Goal: Task Accomplishment & Management: Use online tool/utility

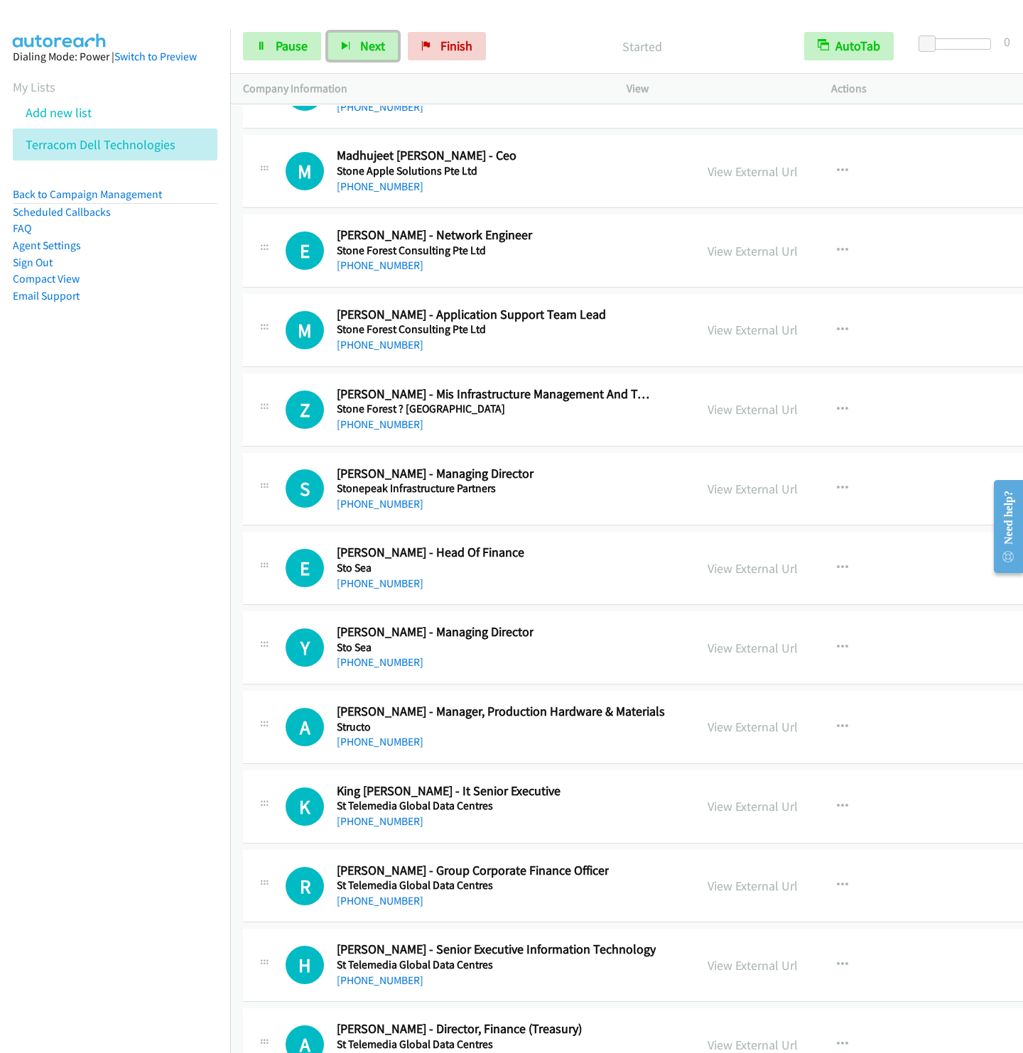
click at [327, 32] on button "Next" at bounding box center [362, 46] width 71 height 28
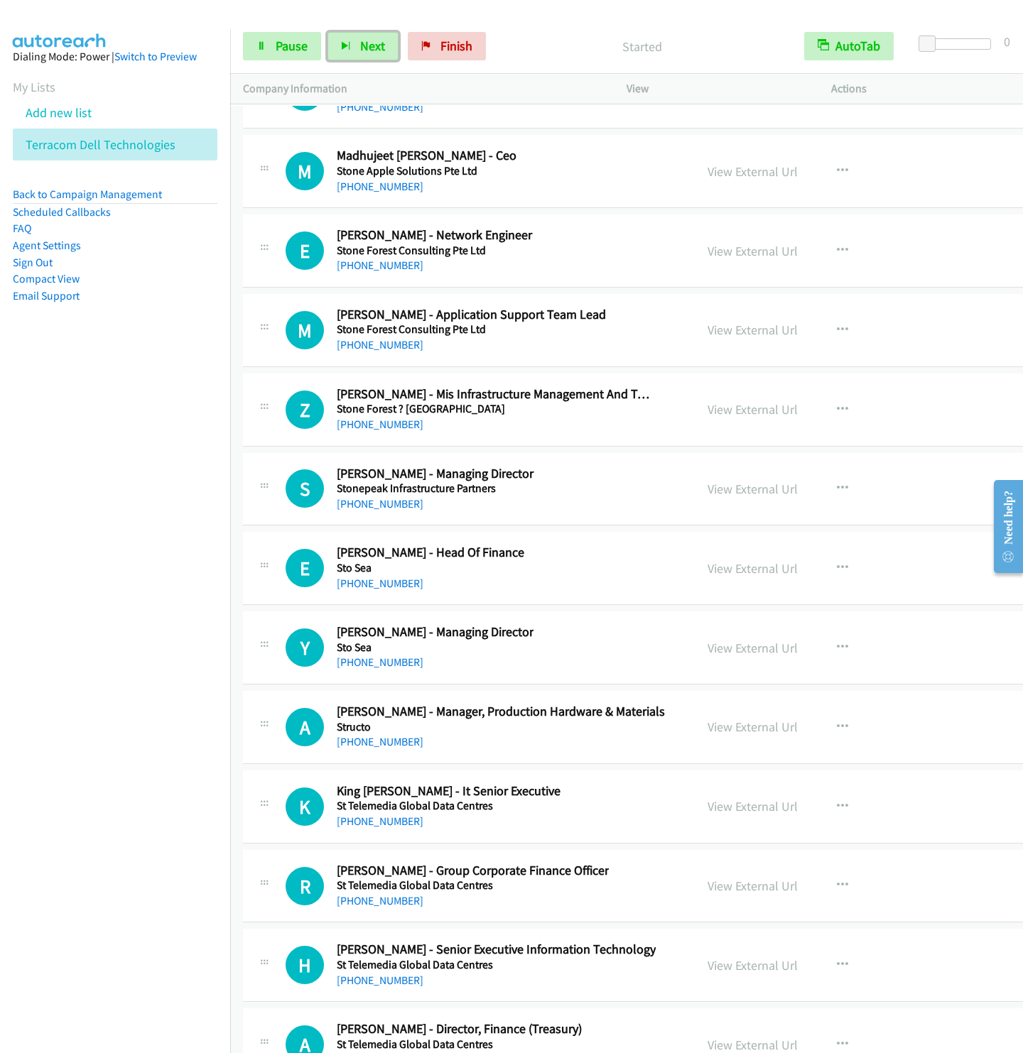
click at [327, 32] on button "Next" at bounding box center [362, 46] width 71 height 28
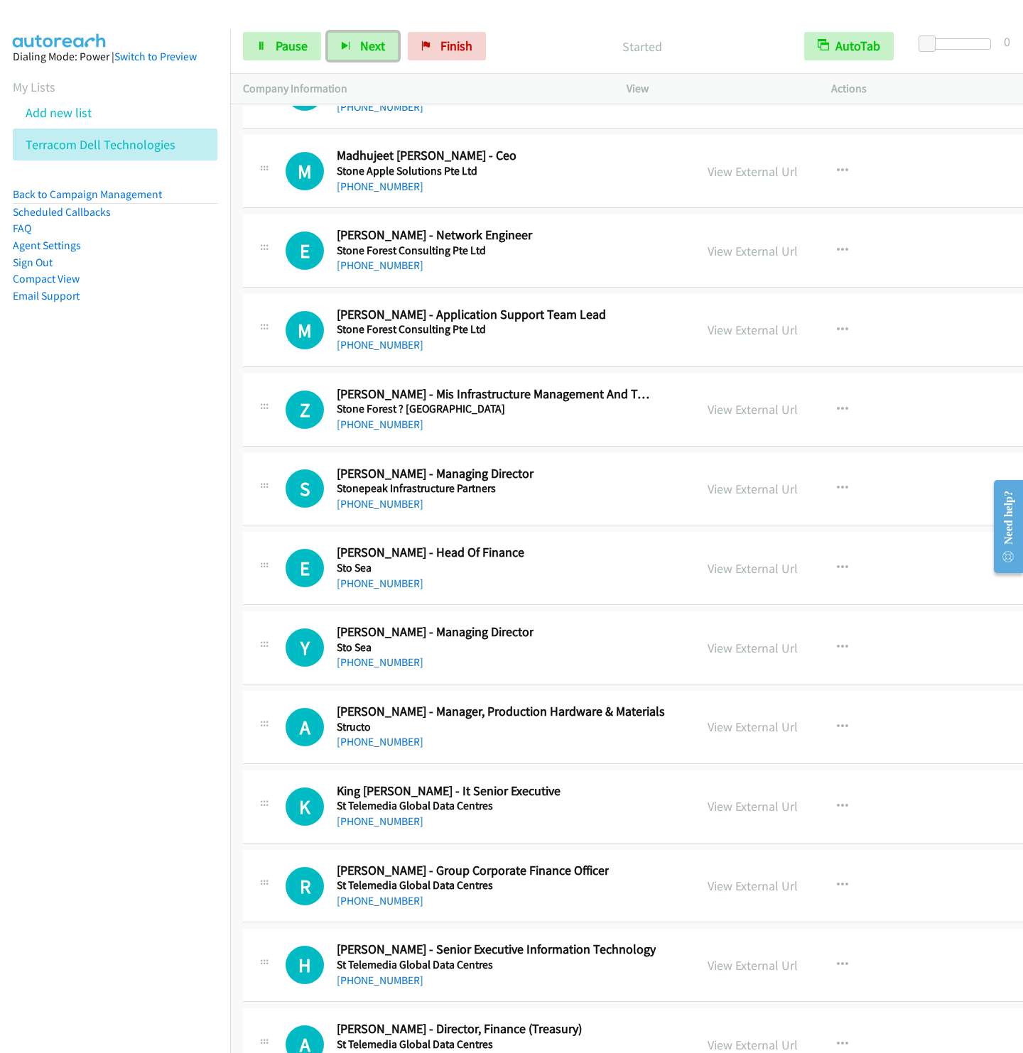
click at [327, 32] on button "Next" at bounding box center [362, 46] width 71 height 28
click at [354, 50] on button "Next" at bounding box center [362, 46] width 71 height 28
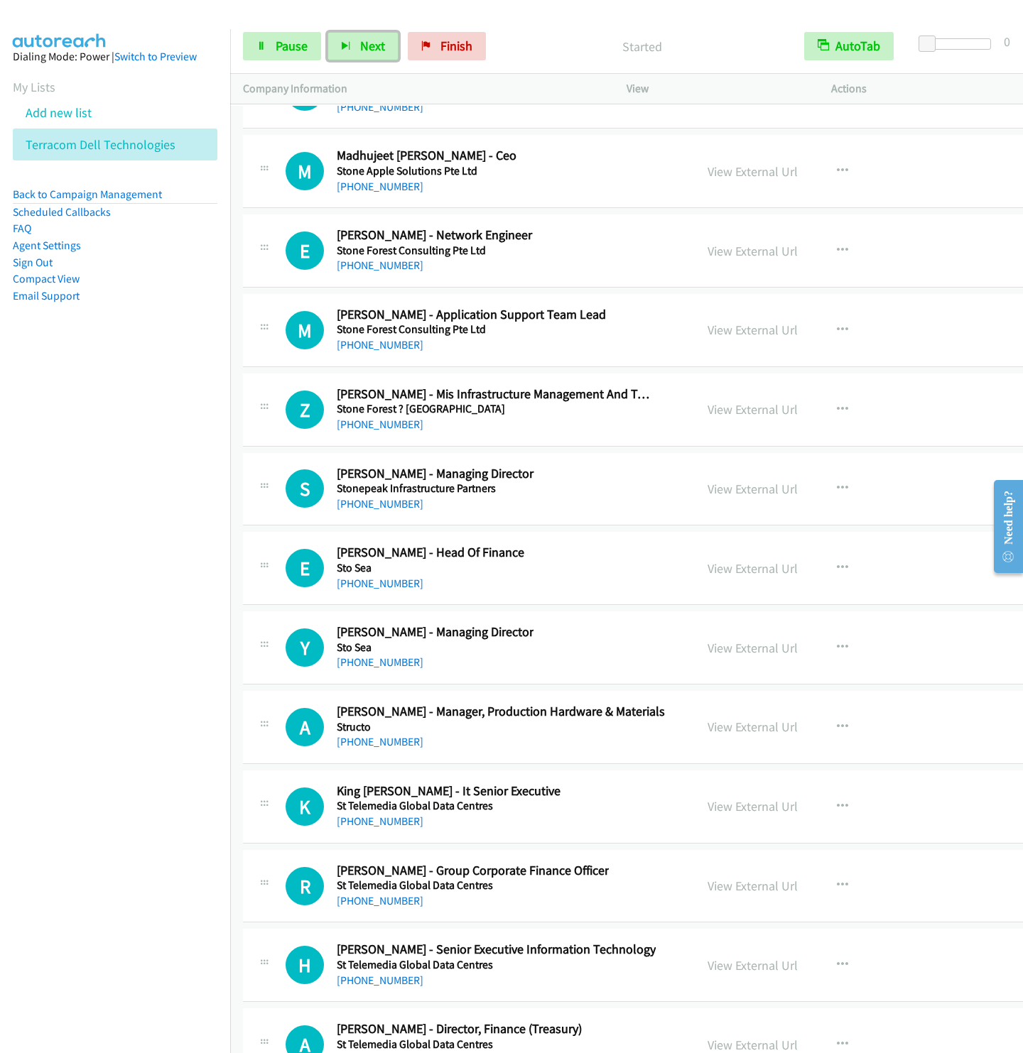
click at [327, 32] on button "Next" at bounding box center [362, 46] width 71 height 28
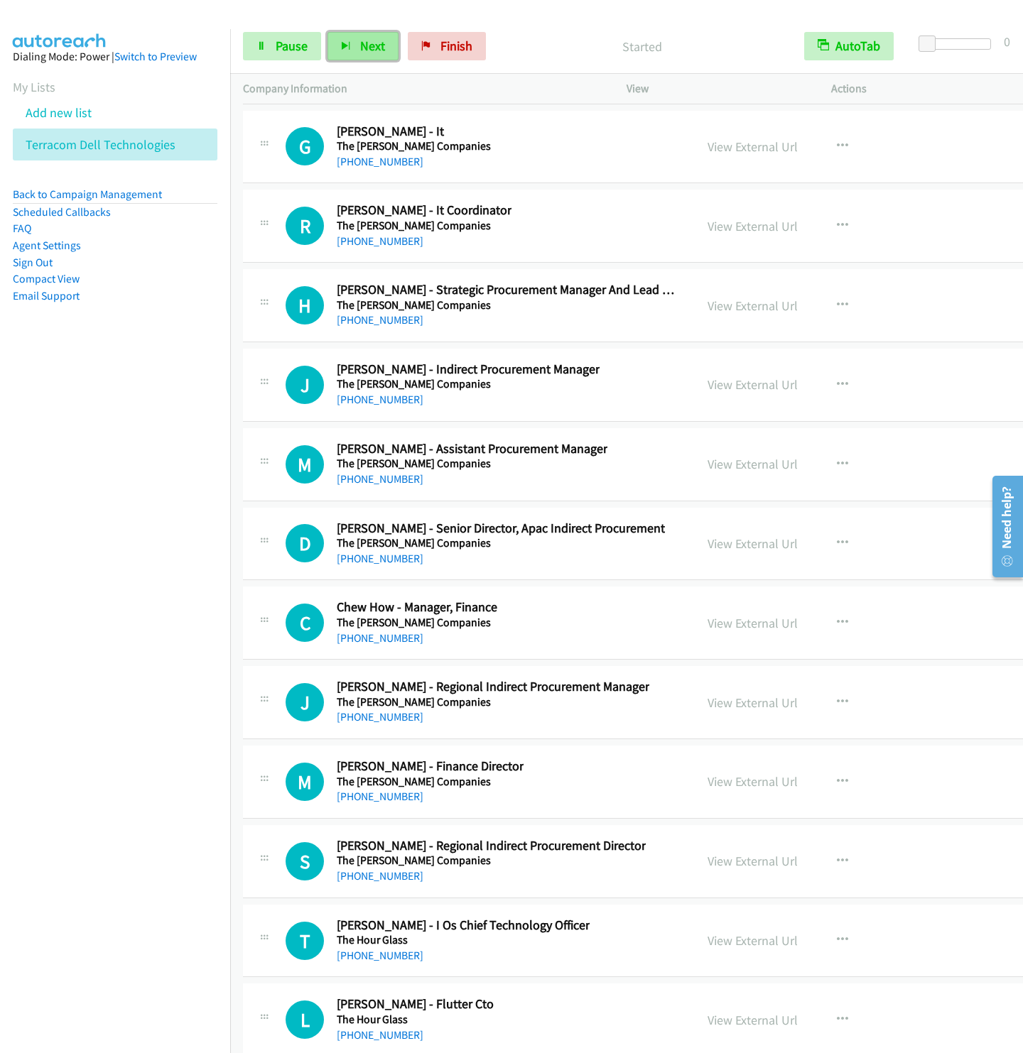
click at [369, 50] on span "Next" at bounding box center [372, 46] width 25 height 16
click at [327, 32] on button "Next" at bounding box center [362, 46] width 71 height 28
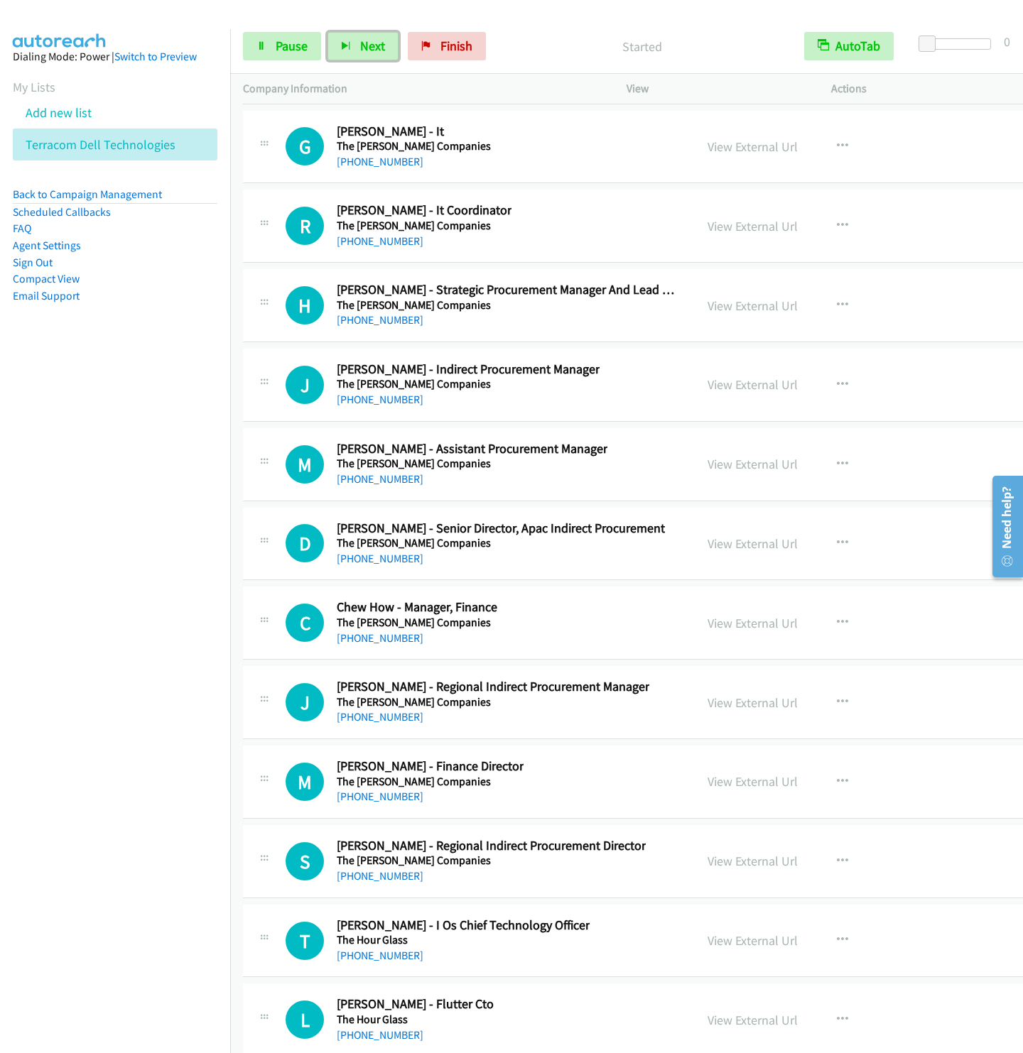
click at [327, 32] on button "Next" at bounding box center [362, 46] width 71 height 28
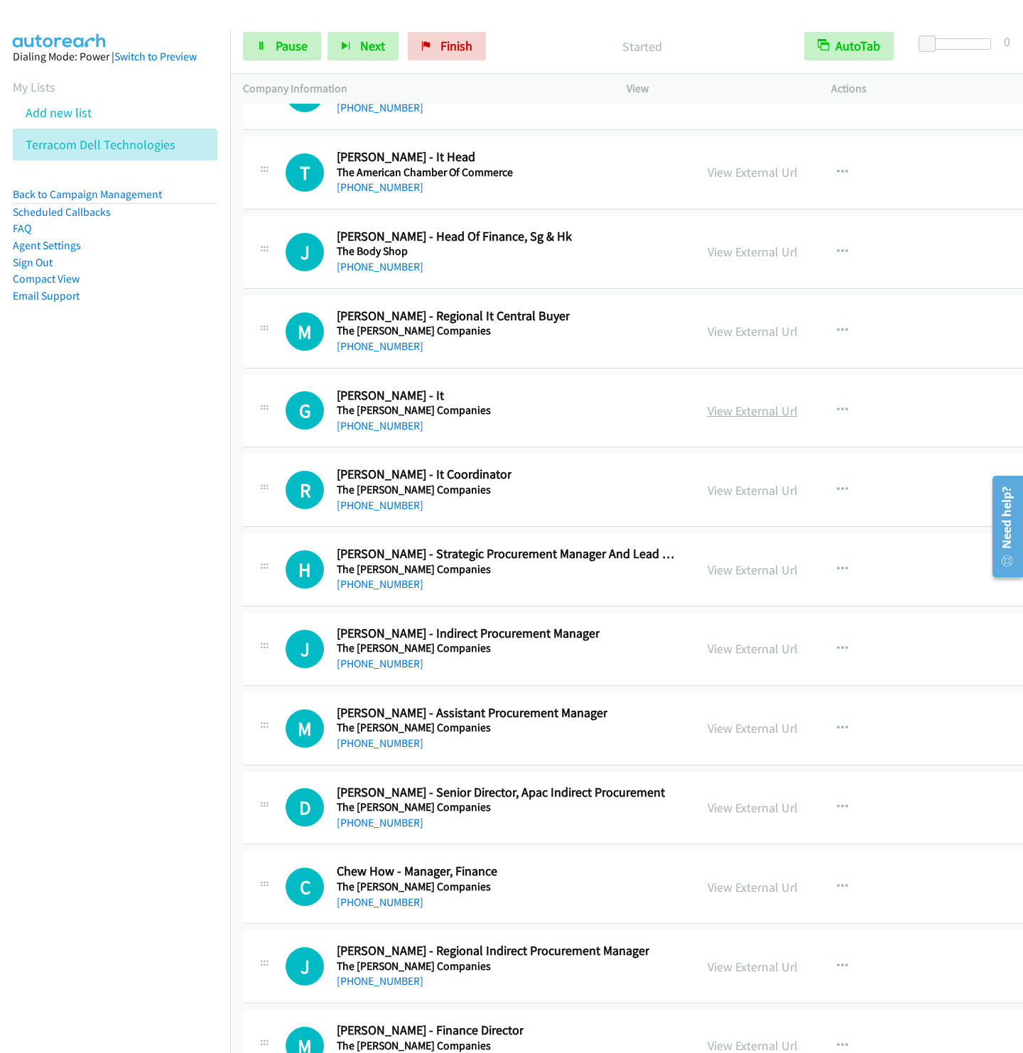
scroll to position [23757, 0]
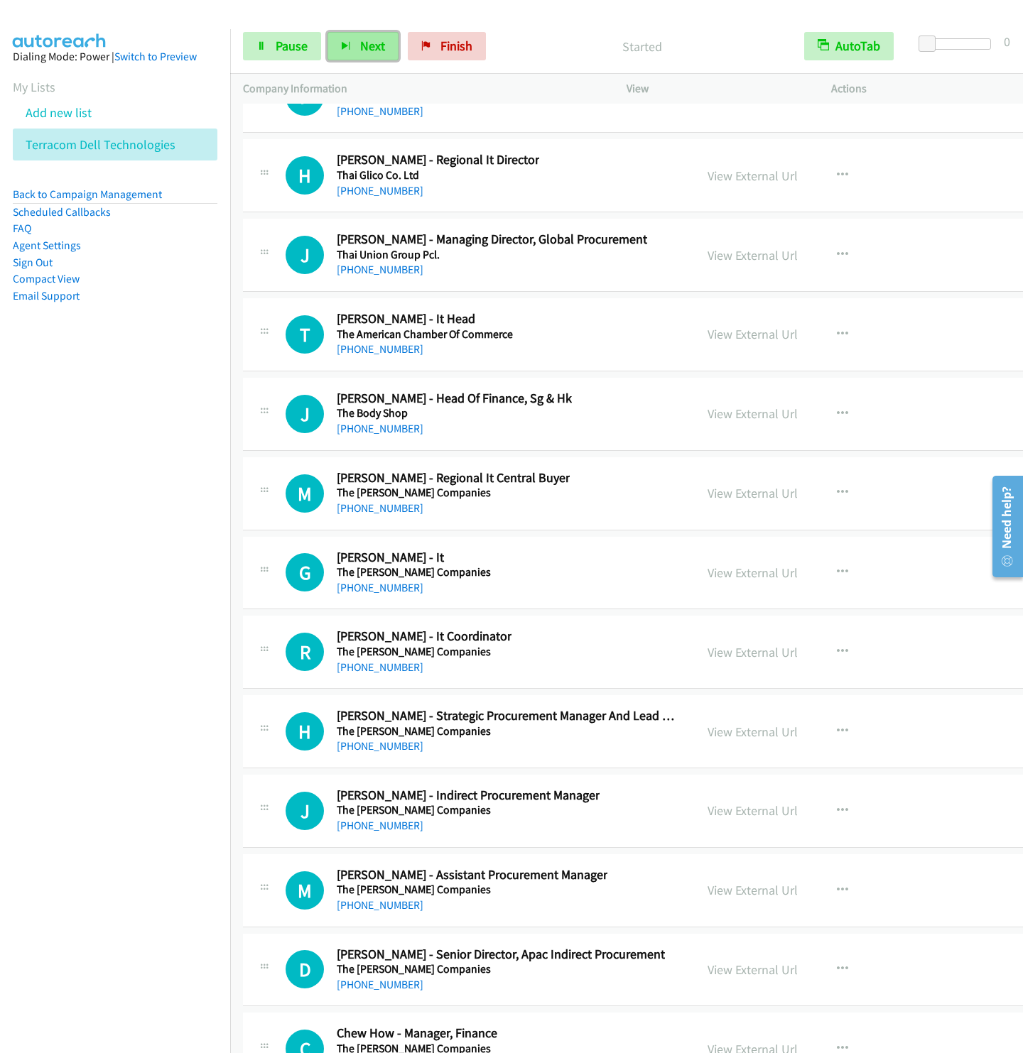
click at [367, 50] on span "Next" at bounding box center [372, 46] width 25 height 16
click at [327, 32] on button "Next" at bounding box center [362, 46] width 71 height 28
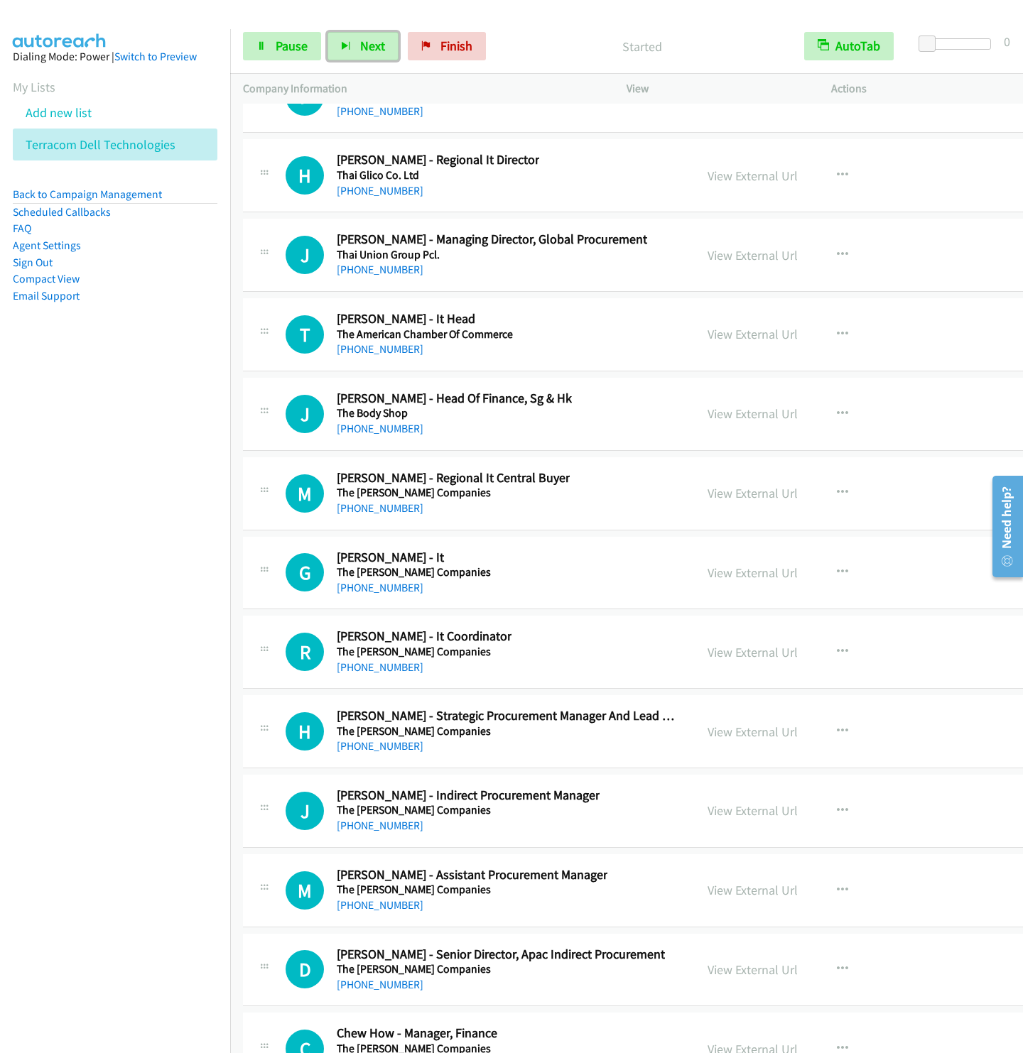
click at [327, 32] on button "Next" at bounding box center [362, 46] width 71 height 28
click at [349, 43] on icon "button" at bounding box center [346, 47] width 10 height 10
